Goal: Task Accomplishment & Management: Manage account settings

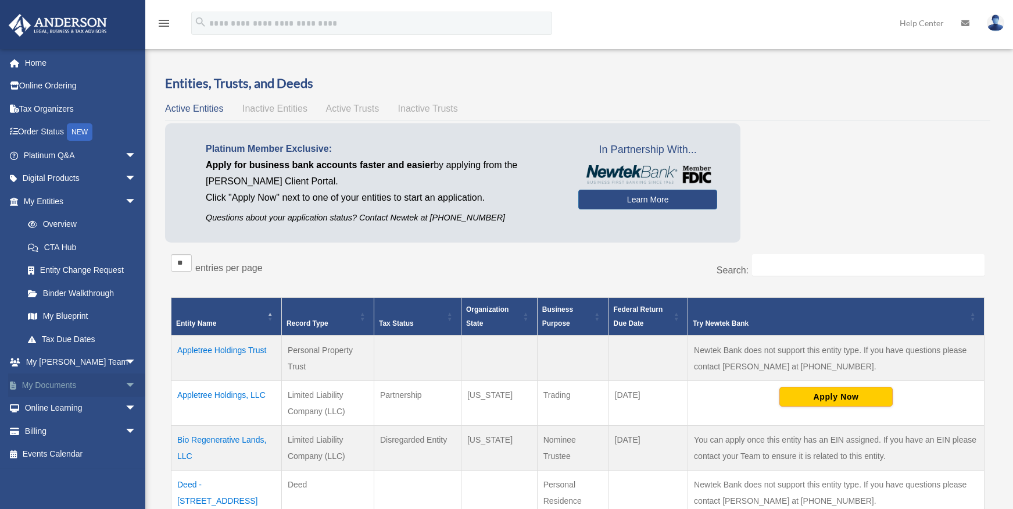
click at [53, 383] on link "My Documents arrow_drop_down" at bounding box center [81, 384] width 146 height 23
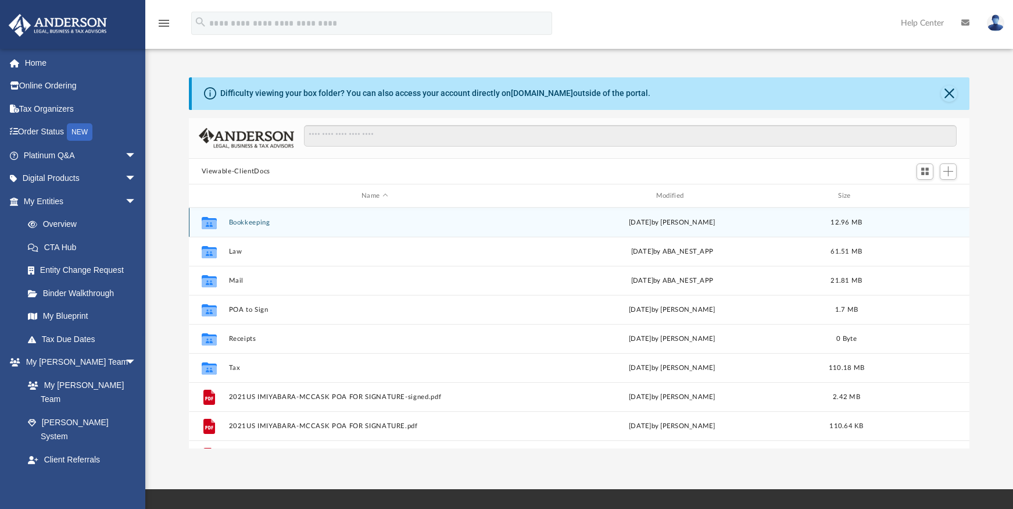
scroll to position [256, 772]
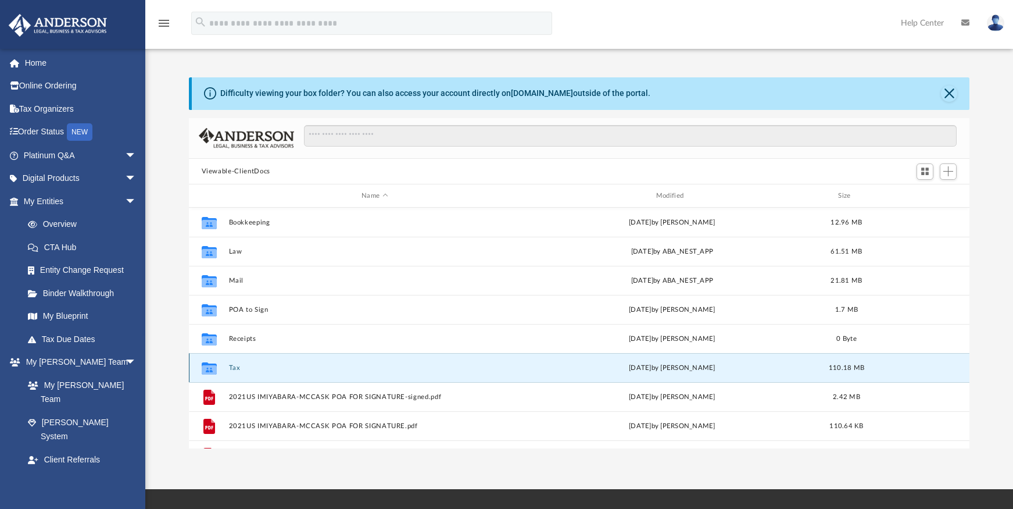
click at [235, 368] on button "Tax" at bounding box center [375, 368] width 292 height 8
click at [235, 367] on button "Tax" at bounding box center [375, 368] width 292 height 8
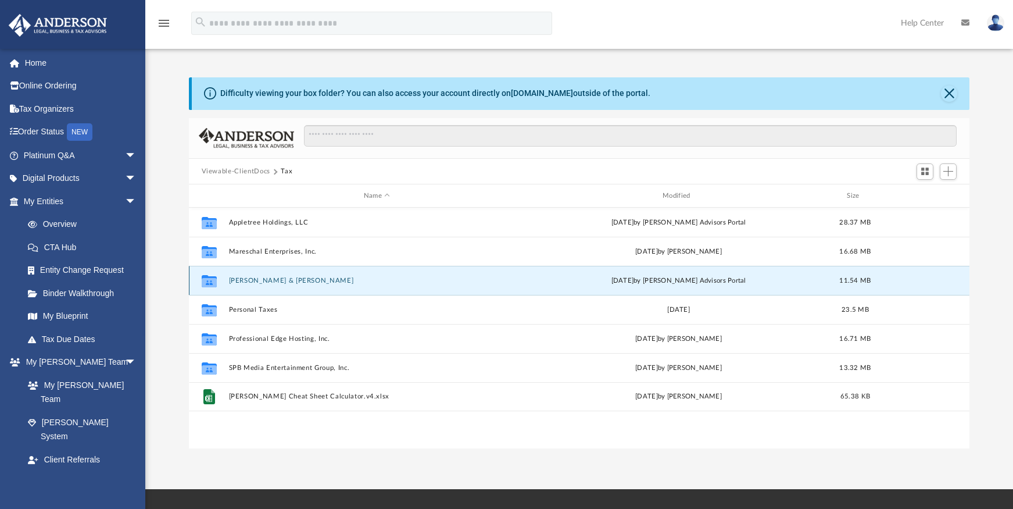
click at [304, 277] on button "Miyabara-McCaskey, Michael & Sharise" at bounding box center [377, 281] width 297 height 8
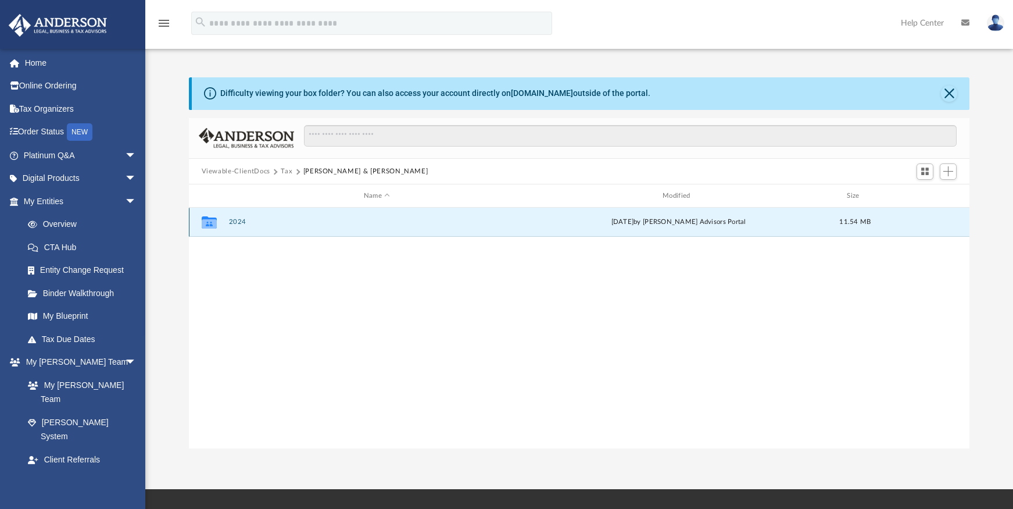
click at [238, 222] on button "2024" at bounding box center [377, 223] width 297 height 8
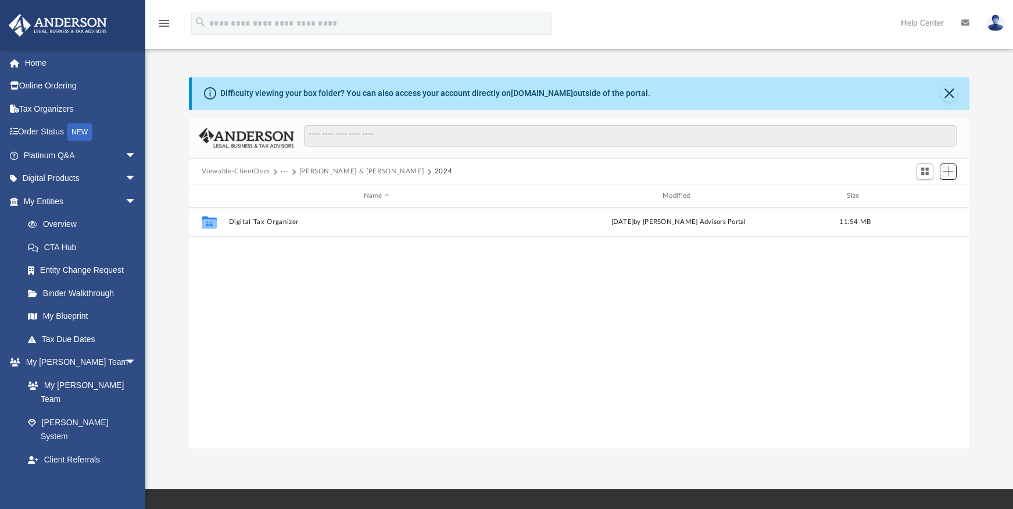
click at [947, 174] on span "Add" at bounding box center [949, 171] width 10 height 10
click at [920, 194] on li "Upload" at bounding box center [931, 195] width 37 height 12
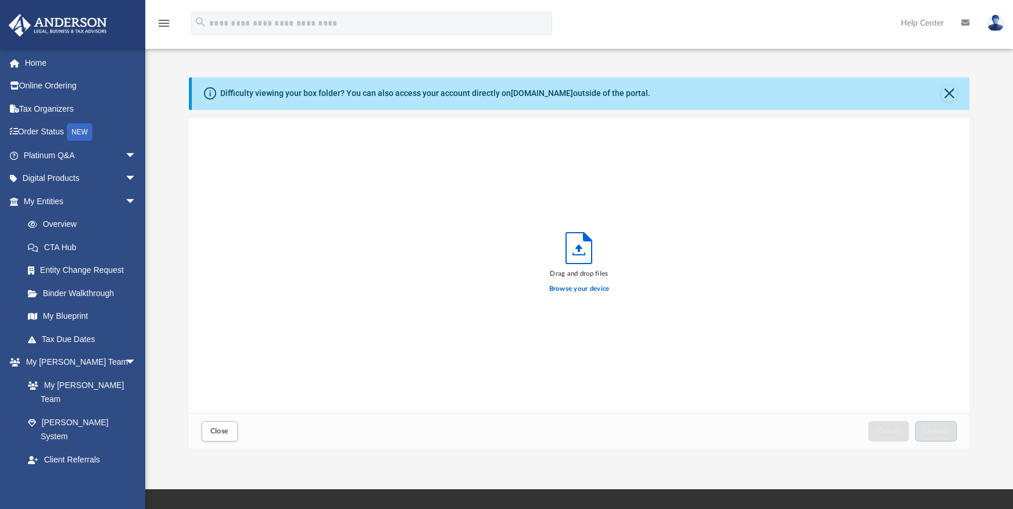
scroll to position [286, 772]
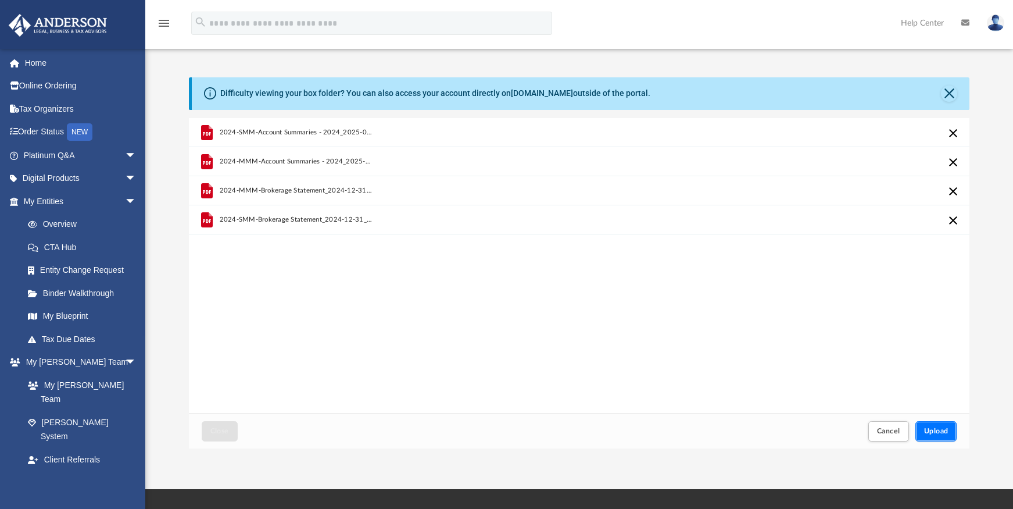
click at [942, 435] on button "Upload" at bounding box center [937, 431] width 42 height 20
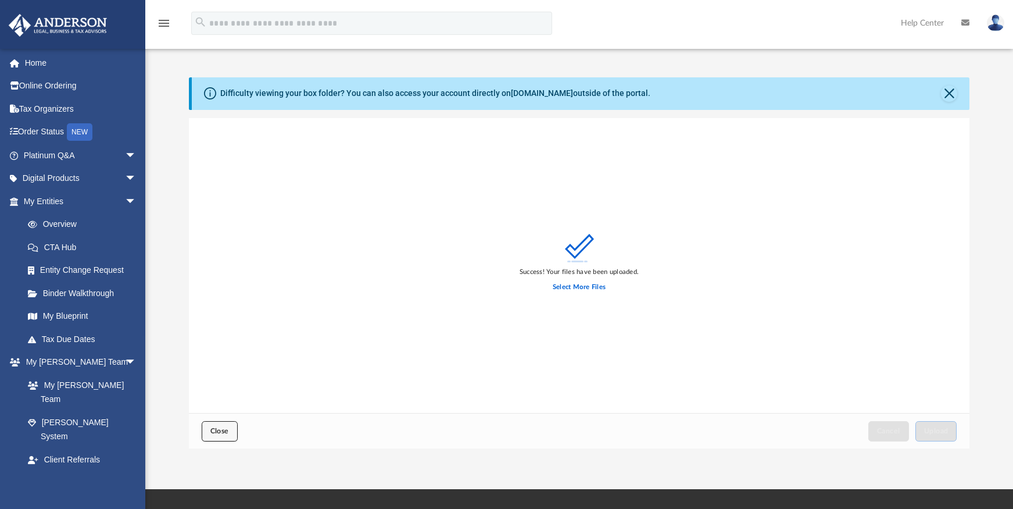
click at [226, 431] on span "Close" at bounding box center [219, 430] width 19 height 7
